Goal: Transaction & Acquisition: Subscribe to service/newsletter

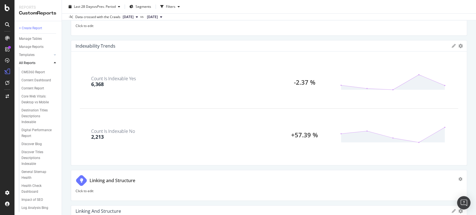
scroll to position [253, 0]
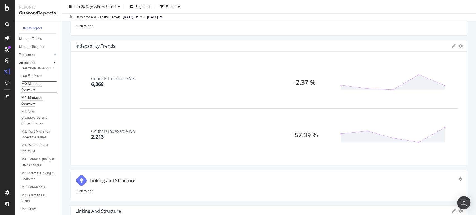
click at [34, 93] on div "M0: Migration Overview" at bounding box center [36, 87] width 31 height 12
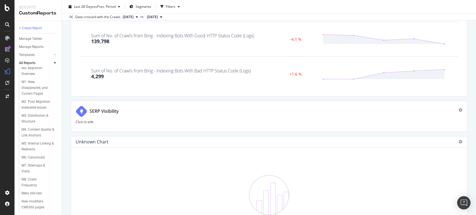
scroll to position [285, 0]
click at [37, 75] on div "M0: Migration Overview" at bounding box center [36, 69] width 31 height 12
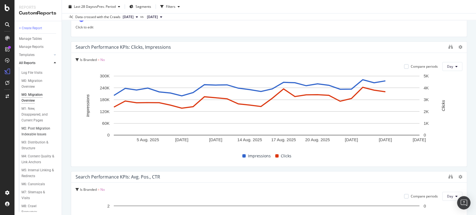
scroll to position [258, 0]
click at [30, 88] on div "M0: Migration Overview" at bounding box center [36, 82] width 31 height 12
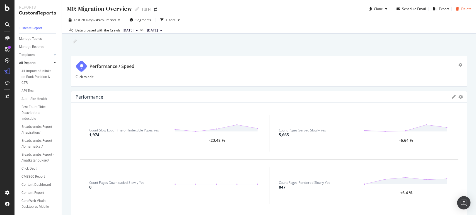
click at [461, 9] on div "Delete" at bounding box center [466, 8] width 10 height 5
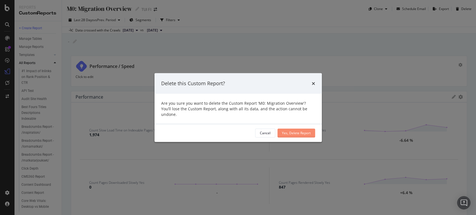
click at [297, 132] on div "Yes, Delete Report" at bounding box center [296, 133] width 29 height 5
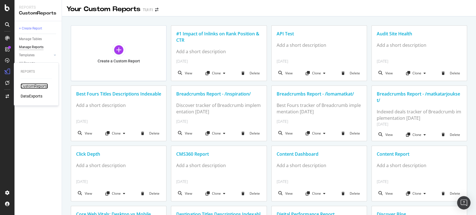
click at [31, 86] on div "CustomReports" at bounding box center [34, 86] width 27 height 6
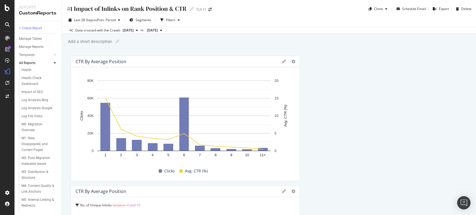
scroll to position [235, 0]
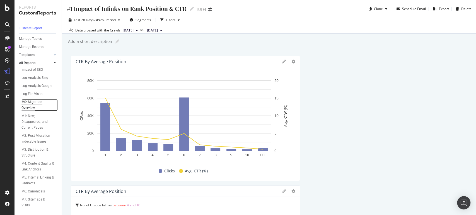
click at [31, 111] on div "M0: Migration Overview" at bounding box center [36, 105] width 31 height 12
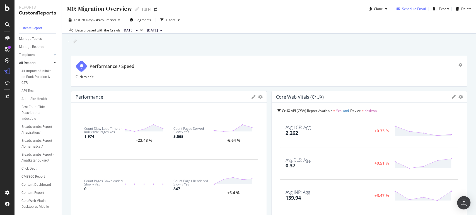
click at [409, 8] on div "Schedule Email" at bounding box center [414, 8] width 24 height 5
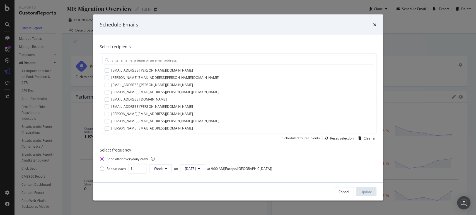
scroll to position [183, 0]
click at [372, 24] on div "Schedule Emails" at bounding box center [238, 24] width 277 height 7
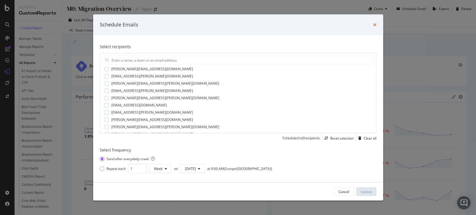
click at [375, 24] on icon "times" at bounding box center [374, 25] width 3 height 4
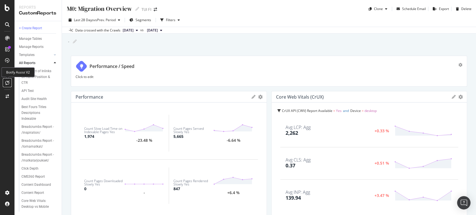
click at [7, 79] on div at bounding box center [7, 82] width 9 height 9
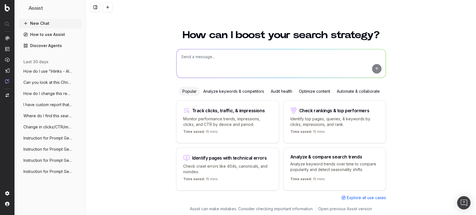
scroll to position [1, 0]
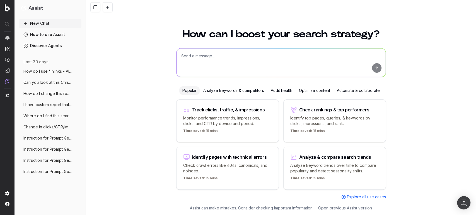
click at [43, 104] on span "I have custom report that I would like t" at bounding box center [47, 105] width 49 height 6
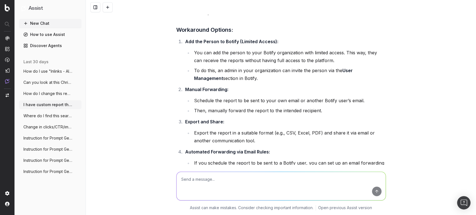
scroll to position [232, 0]
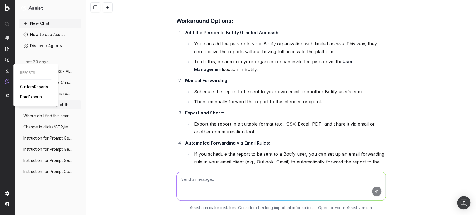
click at [25, 86] on span "CustomReports" at bounding box center [34, 87] width 28 height 4
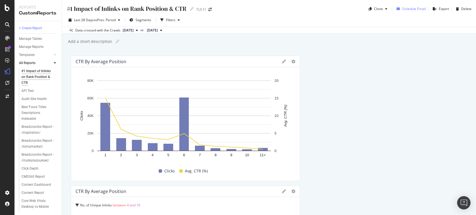
click at [409, 8] on div "Schedule Email" at bounding box center [414, 8] width 24 height 5
